Goal: Task Accomplishment & Management: Manage account settings

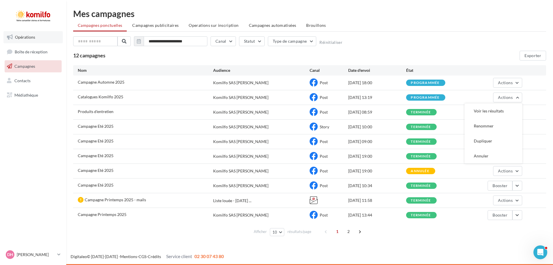
click at [28, 37] on span "Opérations" at bounding box center [25, 37] width 20 height 5
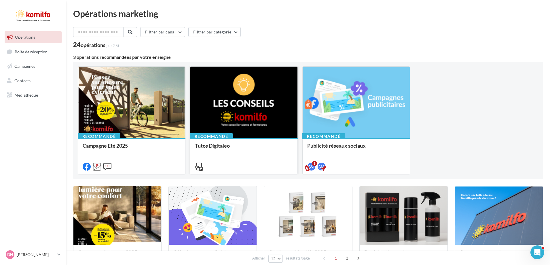
click at [227, 111] on div at bounding box center [243, 103] width 107 height 72
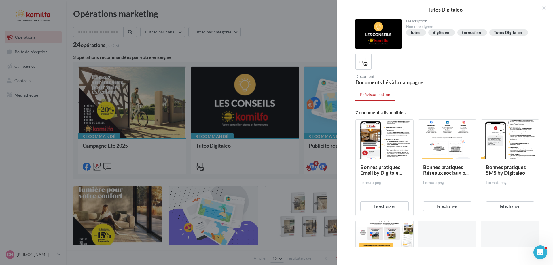
click at [373, 136] on div at bounding box center [385, 140] width 58 height 40
click at [389, 170] on span "Bonnes pratiques Email by Digitale..." at bounding box center [381, 170] width 42 height 12
click at [380, 174] on span "Bonnes pratiques Email by Digitale..." at bounding box center [381, 170] width 42 height 12
click at [375, 183] on div "Format: png" at bounding box center [384, 182] width 48 height 5
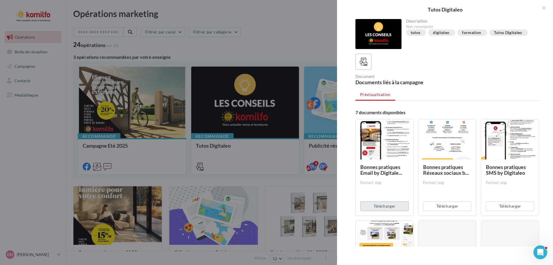
click at [385, 204] on button "Télécharger" at bounding box center [384, 206] width 48 height 10
click at [445, 204] on button "Télécharger" at bounding box center [447, 206] width 48 height 10
click at [512, 206] on button "Télécharger" at bounding box center [510, 206] width 48 height 10
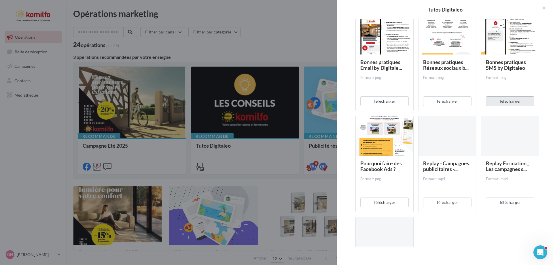
scroll to position [115, 0]
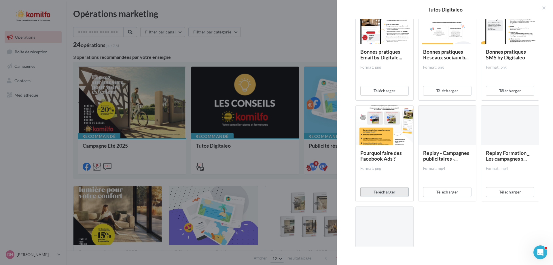
click at [387, 189] on button "Télécharger" at bounding box center [384, 192] width 48 height 10
click at [447, 191] on button "Télécharger" at bounding box center [447, 192] width 48 height 10
drag, startPoint x: 453, startPoint y: 189, endPoint x: 456, endPoint y: 190, distance: 3.4
click at [453, 189] on button "Télécharger" at bounding box center [447, 192] width 48 height 10
click at [509, 191] on button "Télécharger" at bounding box center [510, 192] width 48 height 10
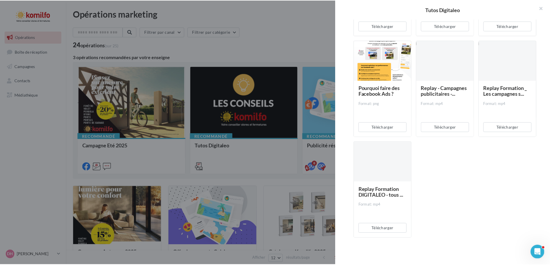
scroll to position [181, 0]
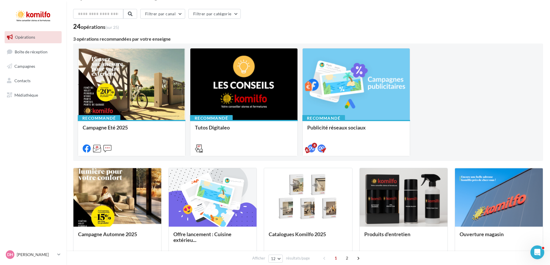
scroll to position [0, 0]
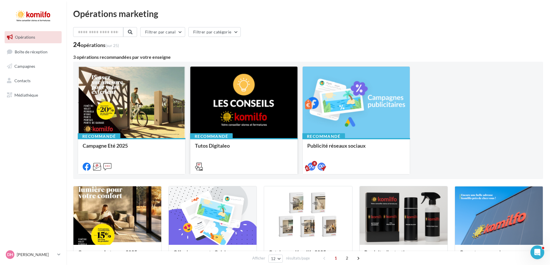
click at [235, 104] on div at bounding box center [243, 103] width 107 height 72
click at [19, 138] on nav "Opérations Boîte de réception Campagnes Contacts Mes cibles Médiathèque" at bounding box center [33, 132] width 66 height 265
click at [30, 66] on span "Campagnes" at bounding box center [24, 66] width 21 height 5
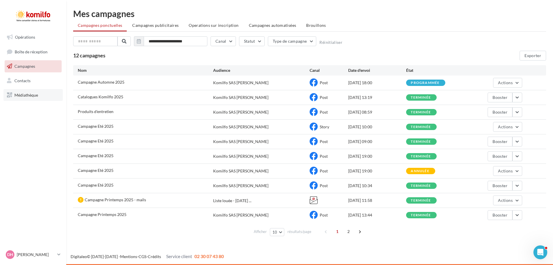
click at [26, 95] on span "Médiathèque" at bounding box center [26, 94] width 24 height 5
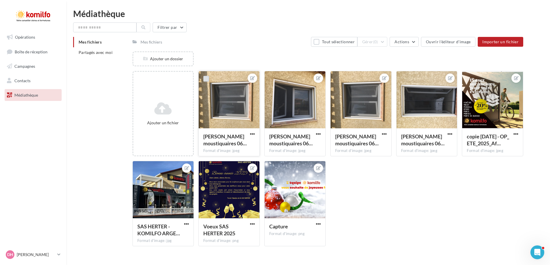
click at [206, 79] on label at bounding box center [206, 79] width 6 height 6
click at [255, 134] on button "button" at bounding box center [252, 134] width 7 height 6
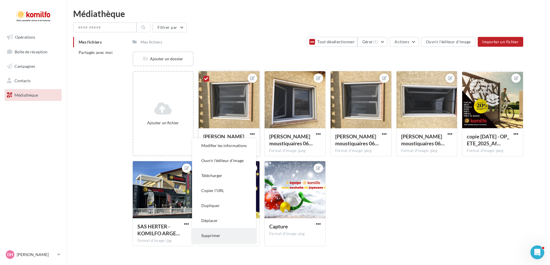
click at [219, 234] on button "Supprimer" at bounding box center [224, 235] width 64 height 15
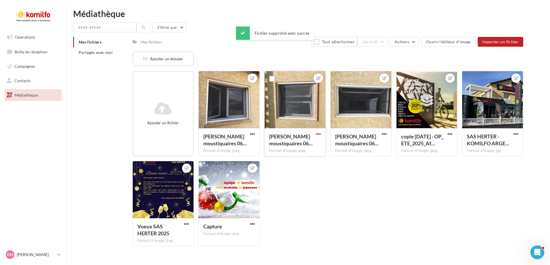
click at [319, 133] on span "button" at bounding box center [318, 133] width 5 height 5
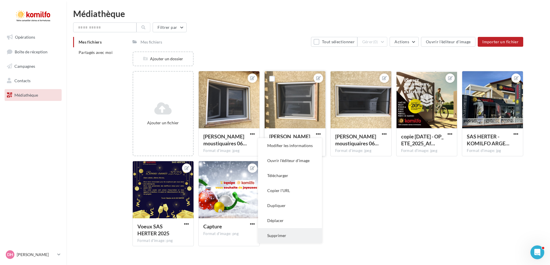
click at [279, 234] on button "Supprimer" at bounding box center [290, 235] width 64 height 15
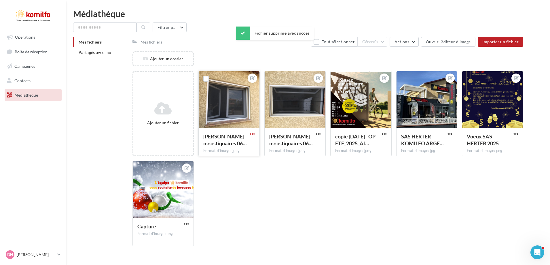
click at [254, 133] on span "button" at bounding box center [252, 133] width 5 height 5
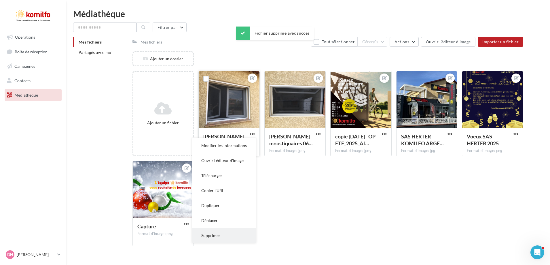
click at [215, 235] on button "Supprimer" at bounding box center [224, 235] width 64 height 15
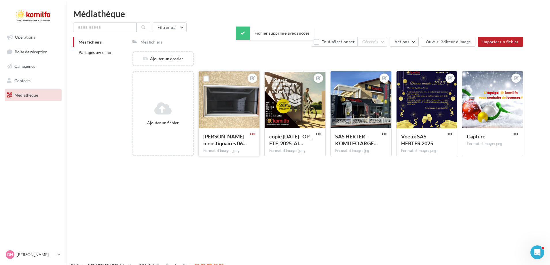
click at [253, 134] on span "button" at bounding box center [252, 133] width 5 height 5
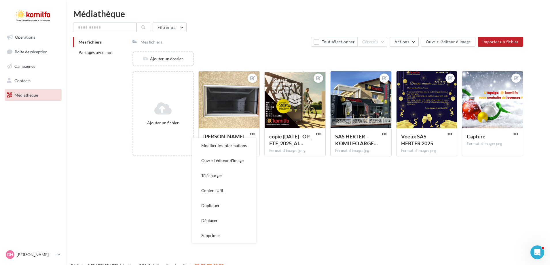
click at [215, 235] on button "Supprimer" at bounding box center [224, 235] width 64 height 15
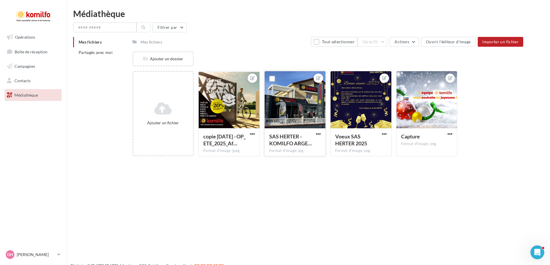
click at [289, 101] on div at bounding box center [295, 100] width 61 height 58
click at [290, 93] on div at bounding box center [295, 100] width 61 height 58
